Goal: Task Accomplishment & Management: Use online tool/utility

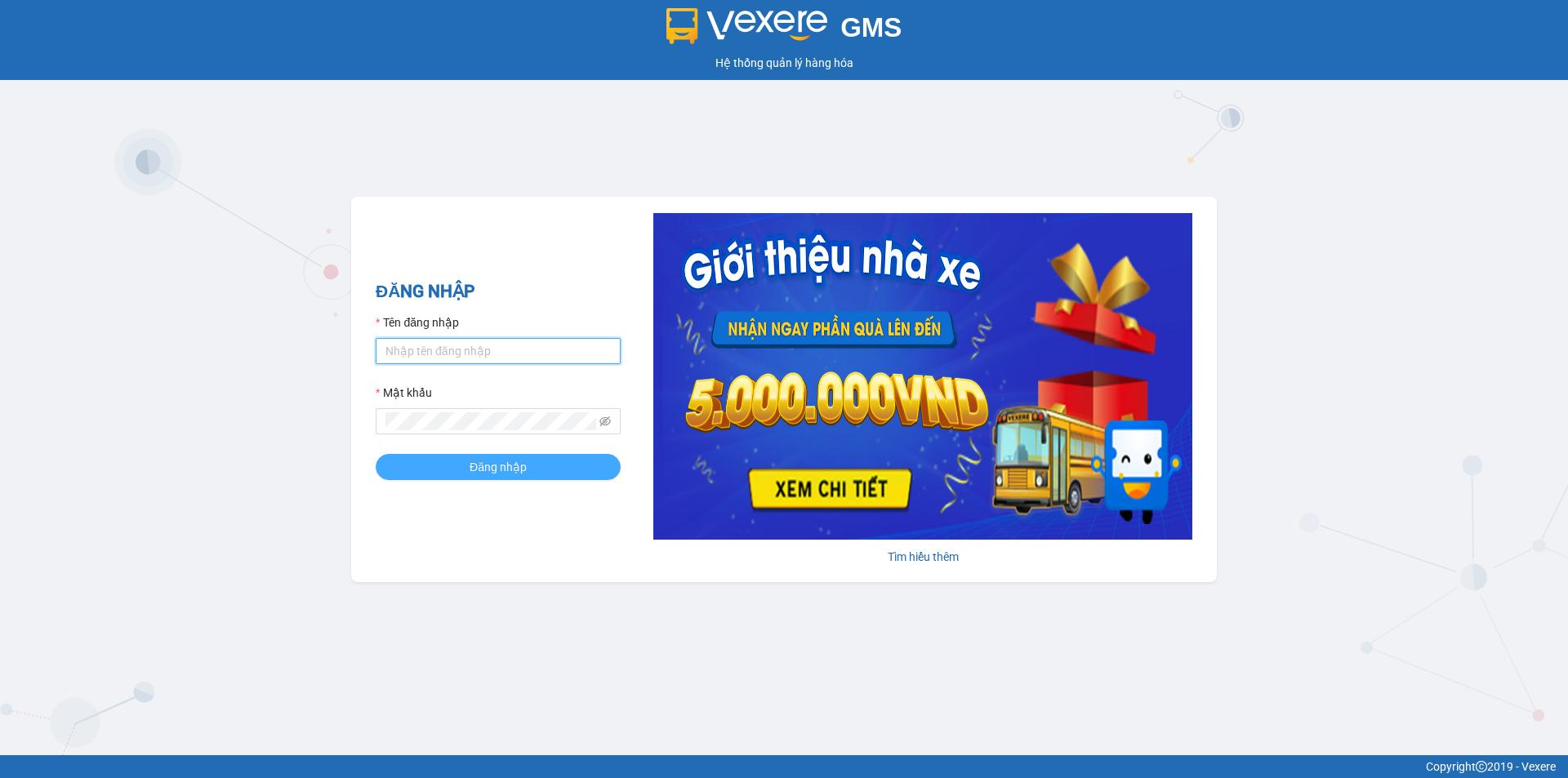
type input "camloan.cuctunglimo"
click at [535, 462] on button "Đăng nhập" at bounding box center [498, 467] width 245 height 26
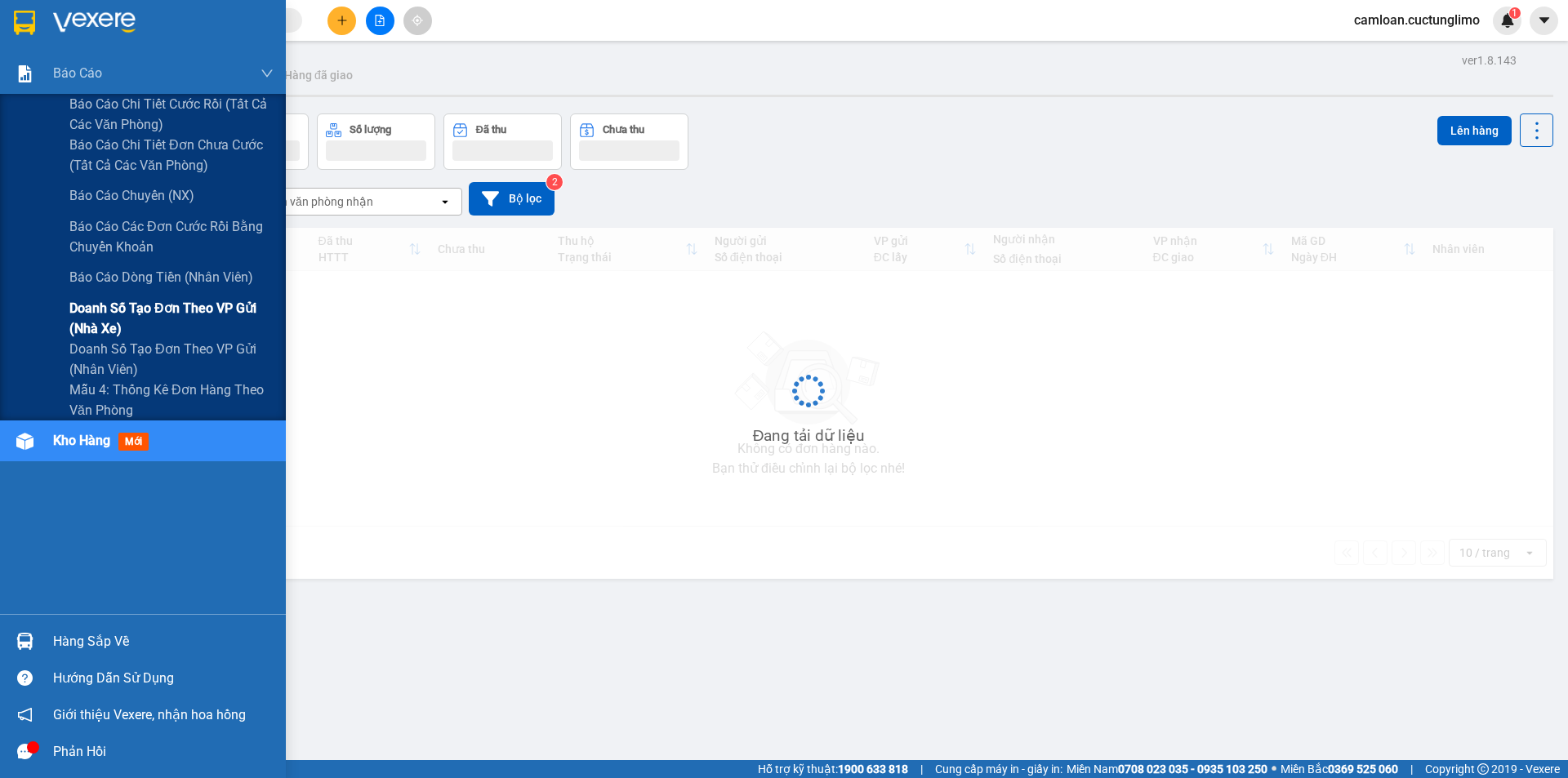
click at [124, 307] on span "Doanh số tạo đơn theo VP gửi (nhà xe)" at bounding box center [171, 318] width 204 height 41
